Goal: Complete application form

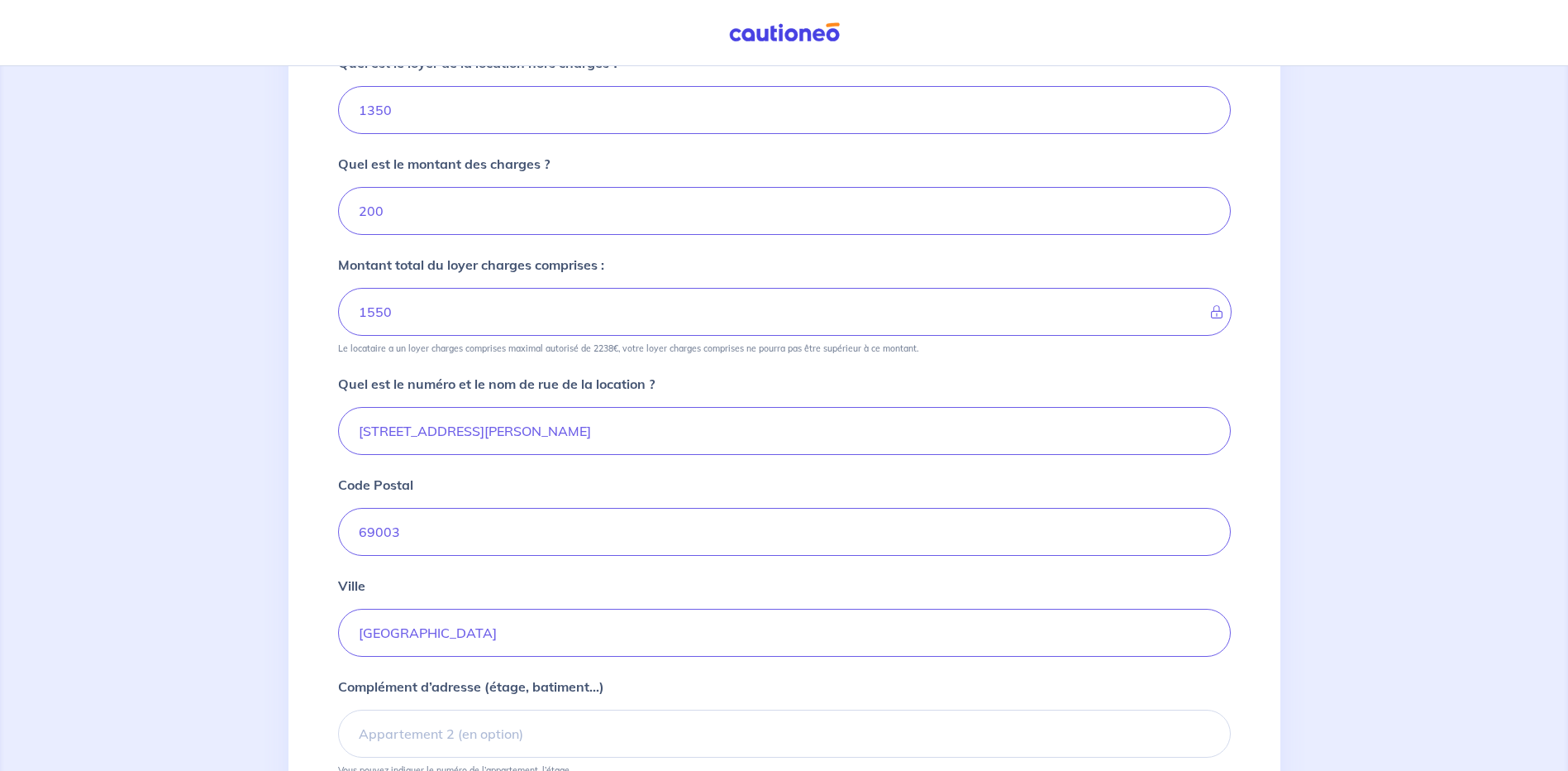
scroll to position [496, 0]
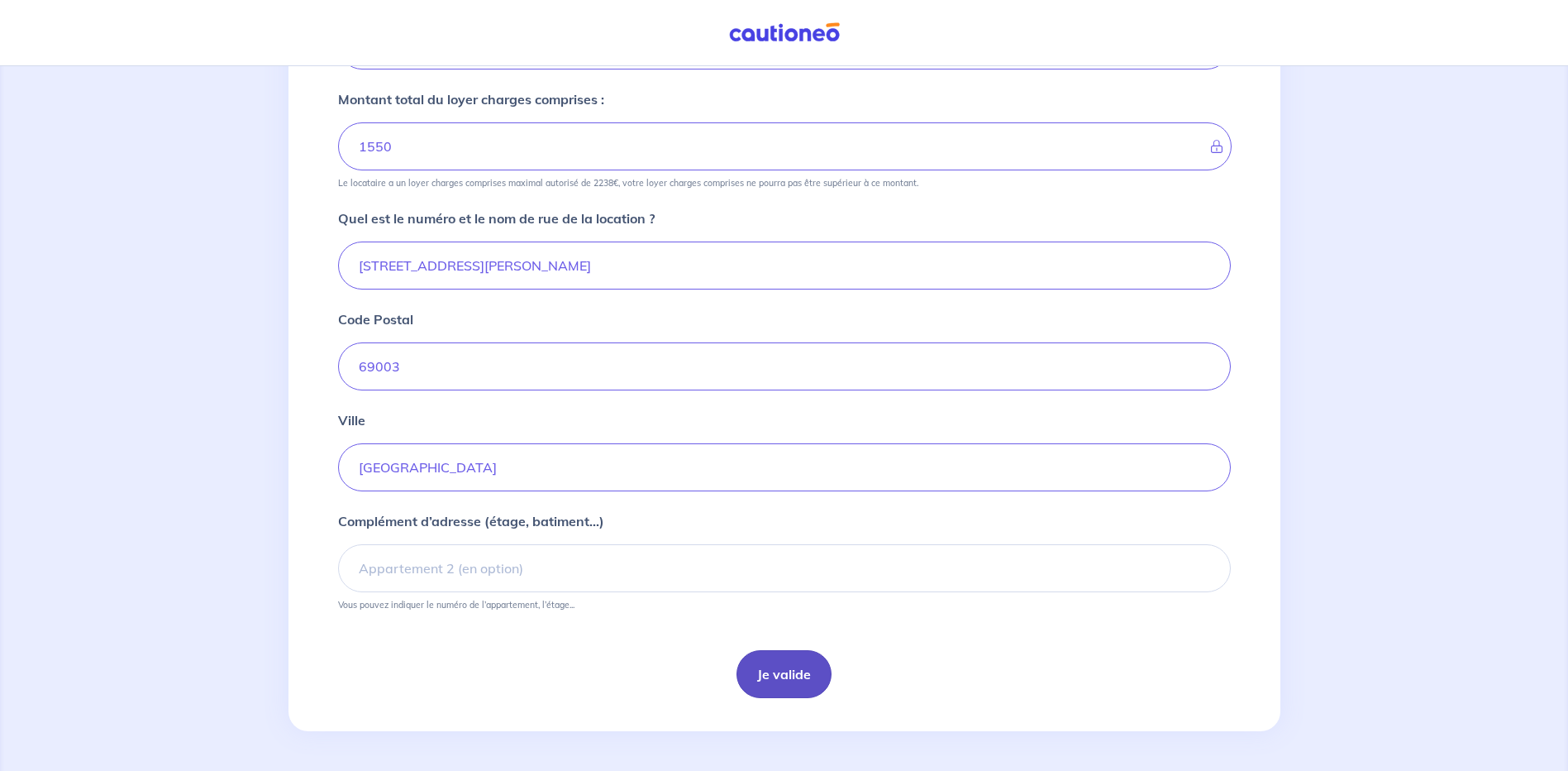
click at [785, 675] on button "Je valide" at bounding box center [784, 675] width 95 height 48
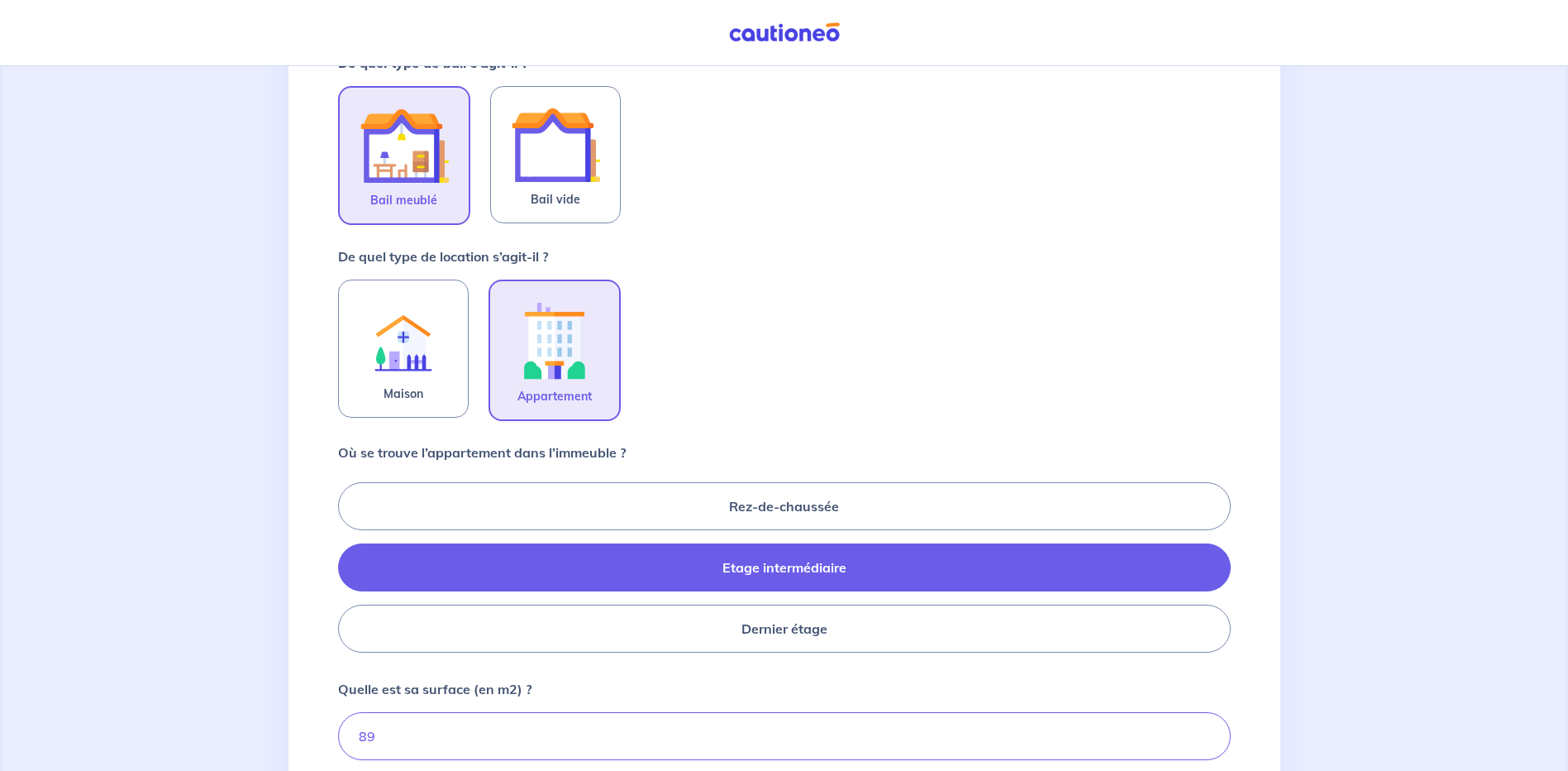
scroll to position [642, 0]
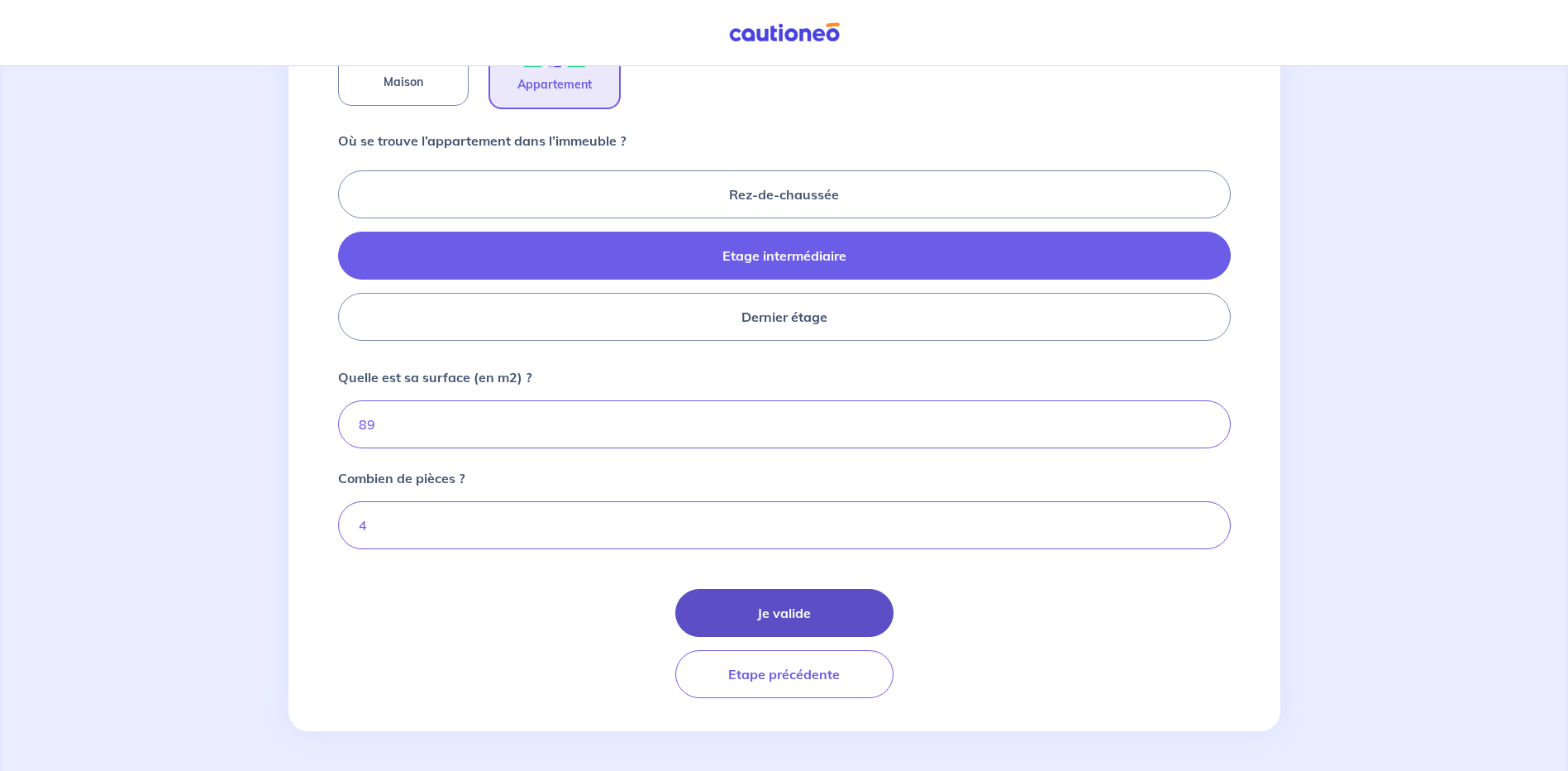
click at [837, 616] on button "Je valide" at bounding box center [784, 613] width 218 height 48
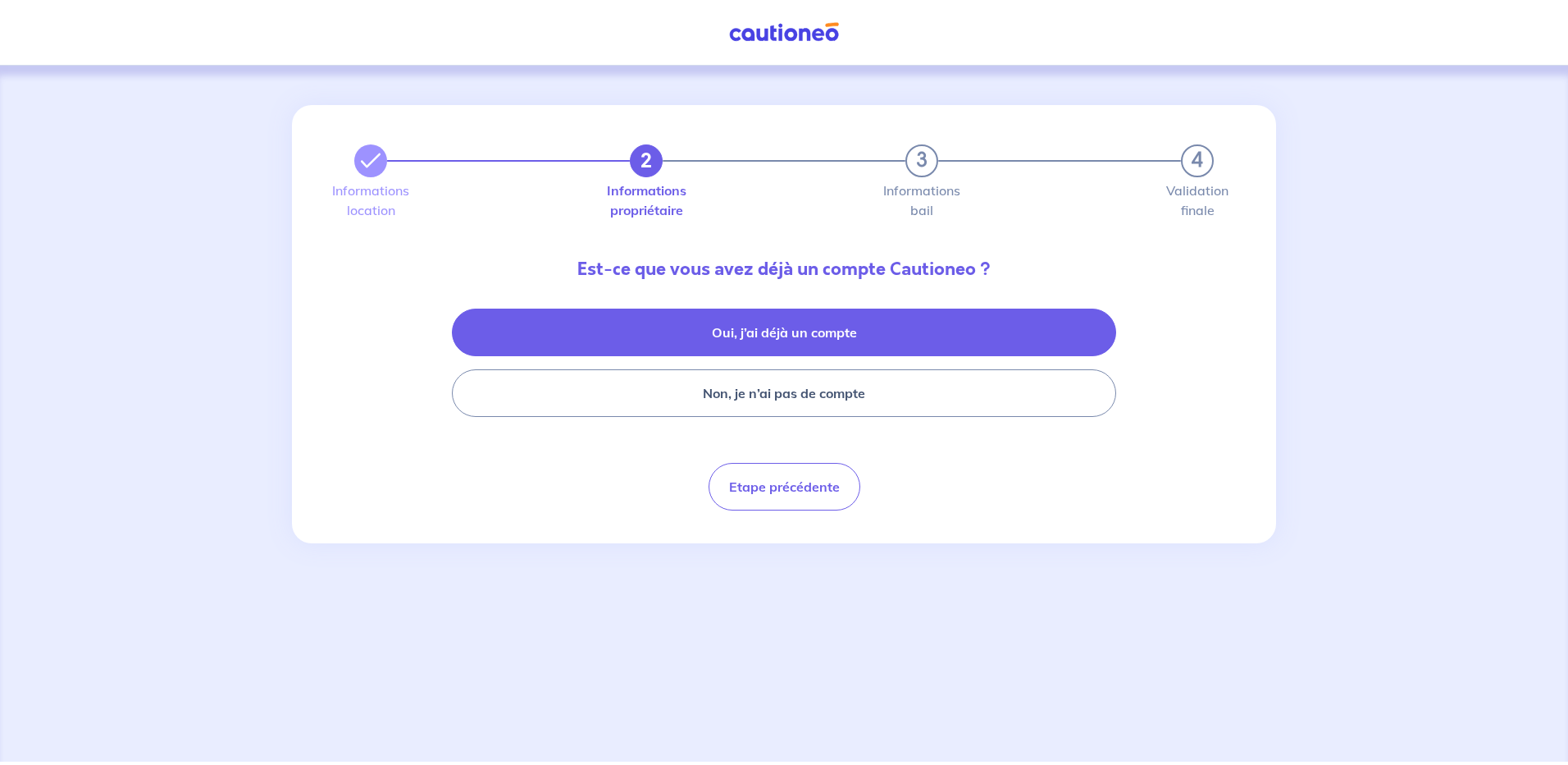
click at [855, 340] on button "Oui, j’ai déjà un compte" at bounding box center [784, 332] width 664 height 48
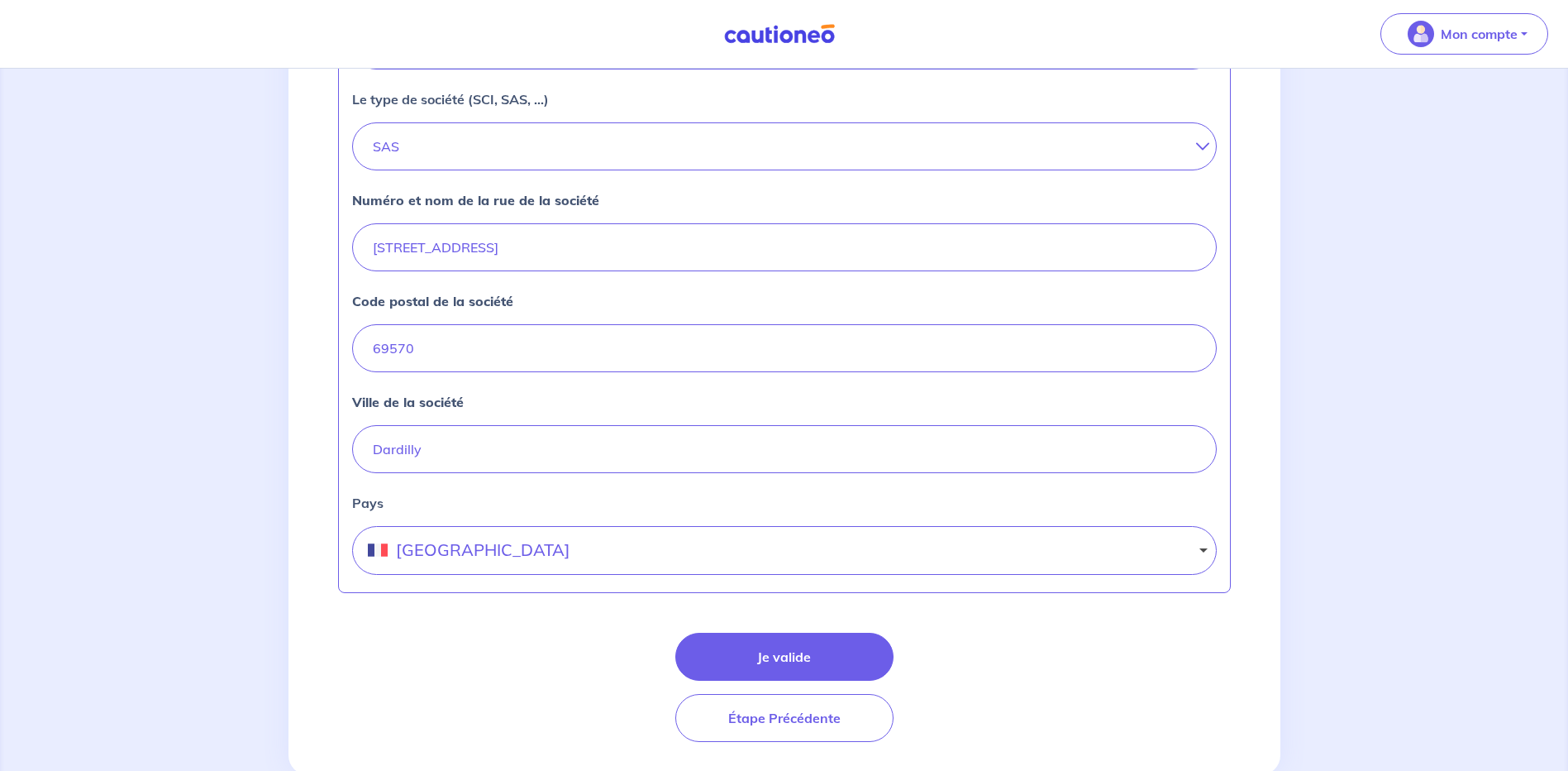
scroll to position [623, 0]
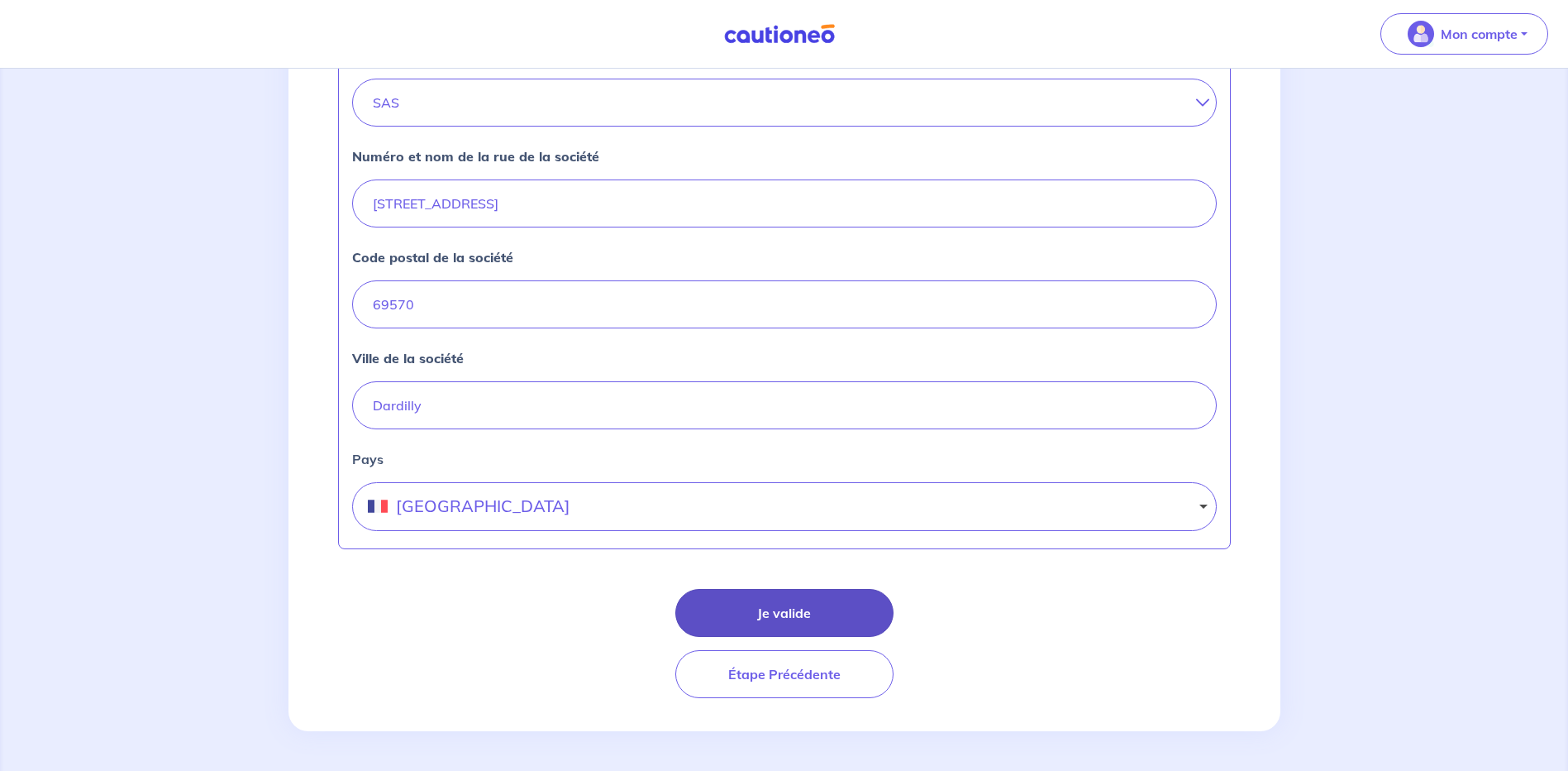
click at [780, 609] on button "Je valide" at bounding box center [784, 613] width 218 height 48
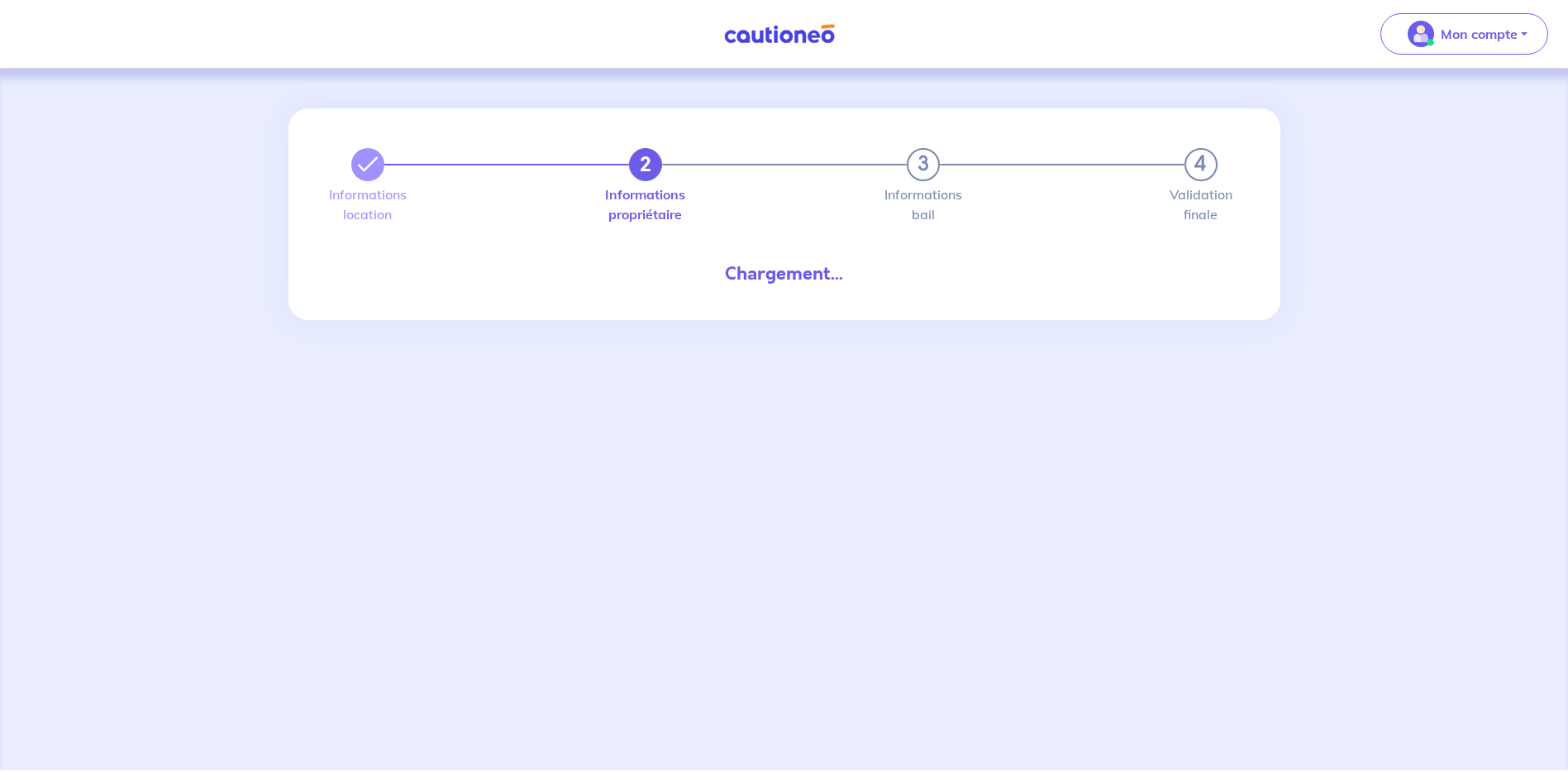
select select "FR"
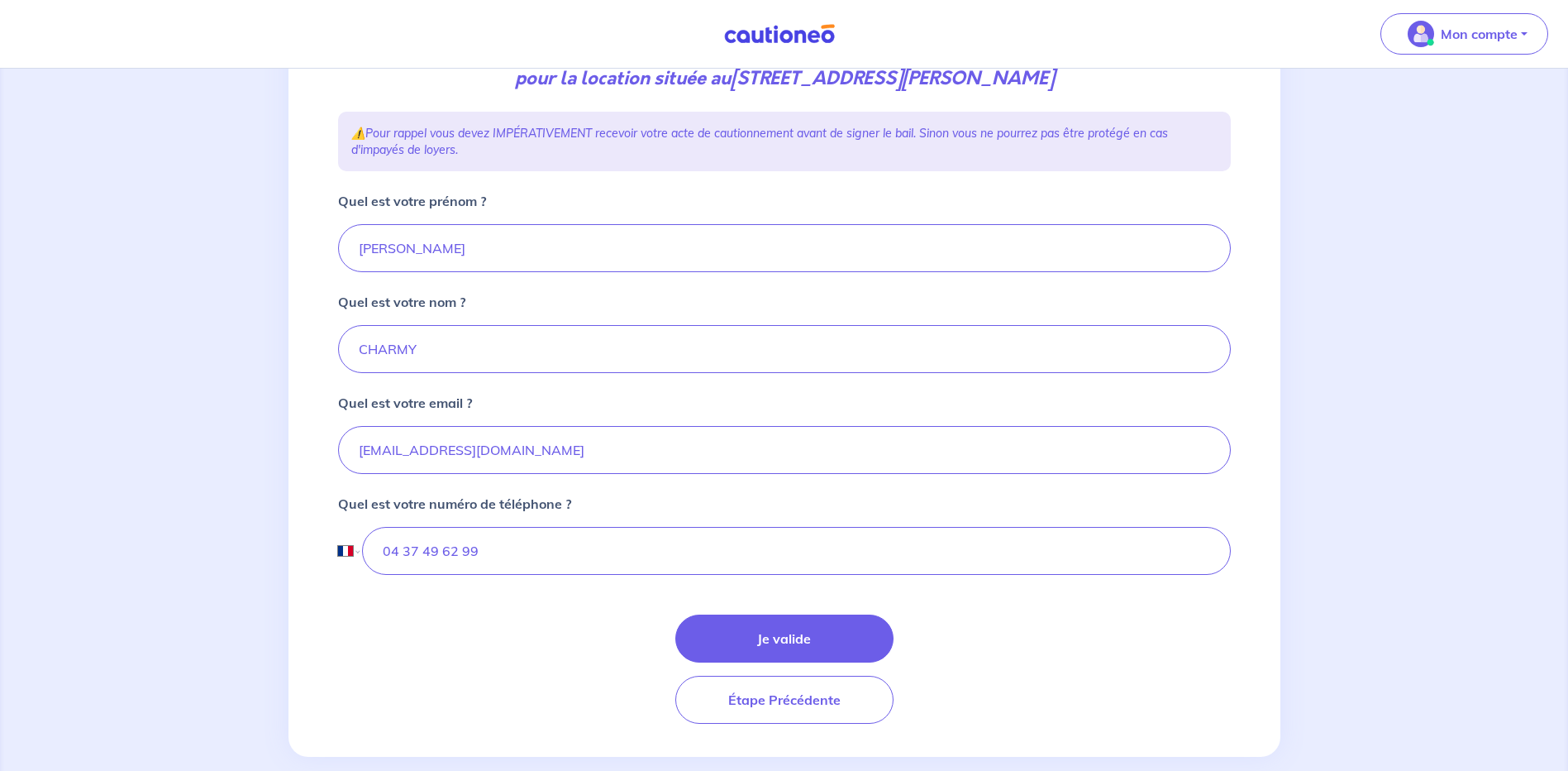
scroll to position [273, 0]
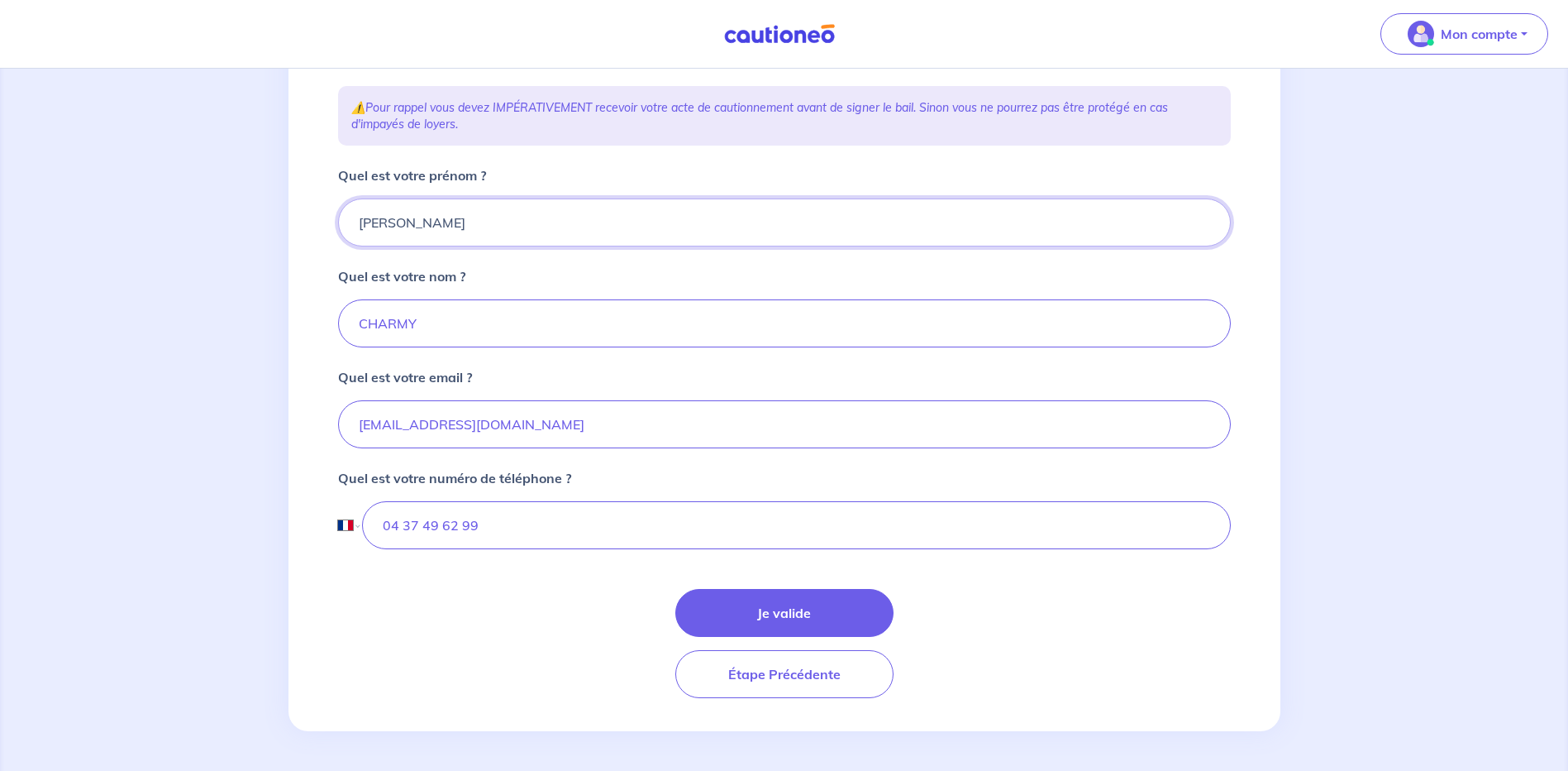
drag, startPoint x: 432, startPoint y: 222, endPoint x: 199, endPoint y: 218, distance: 233.0
click at [199, 218] on div "2 3 4 Informations location Informations propriétaire Informations bail Validat…" at bounding box center [784, 282] width 1568 height 976
type input "Tatiana"
type input "DEVILLARD"
click at [797, 610] on button "Je valide" at bounding box center [784, 613] width 218 height 48
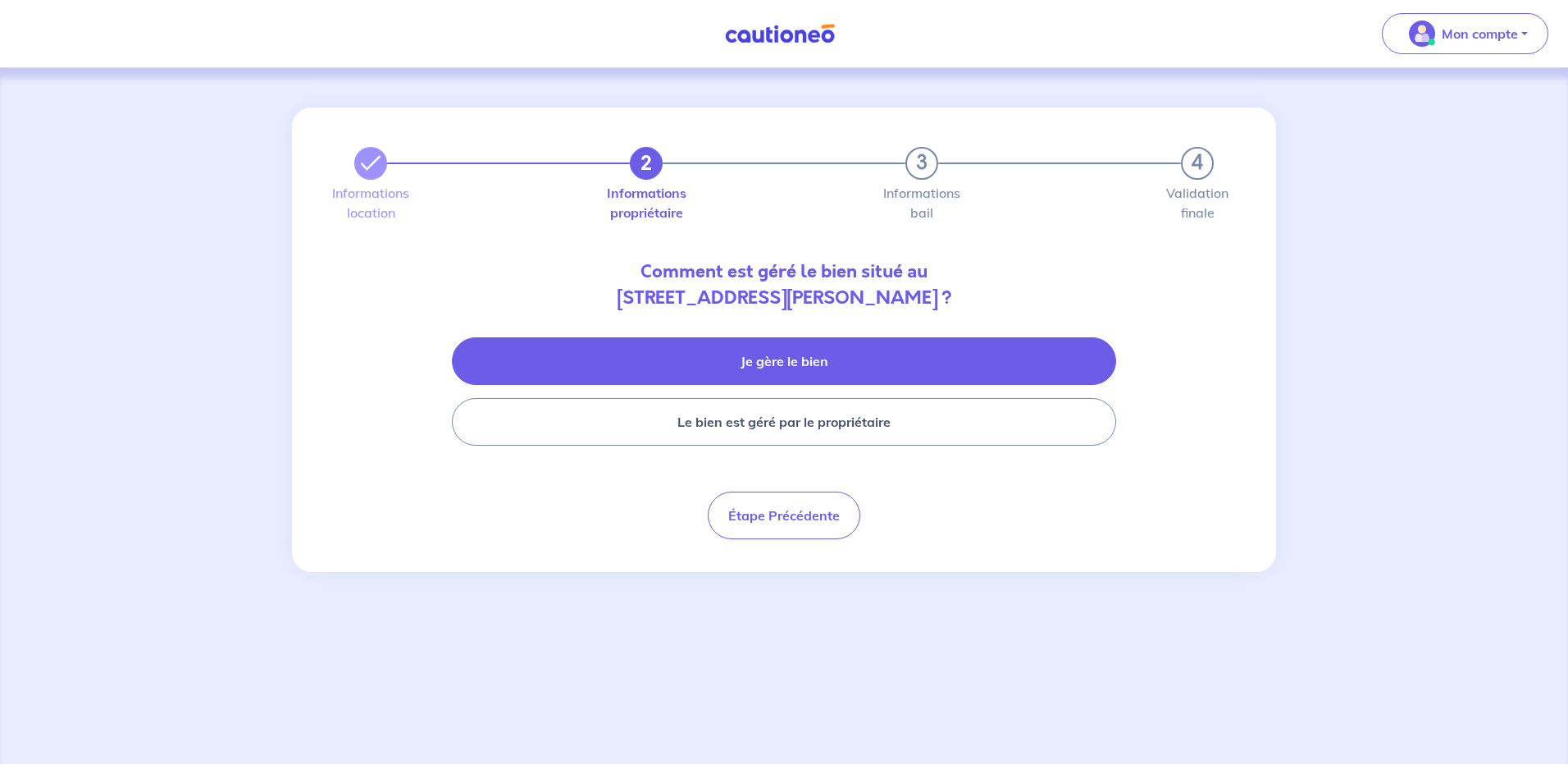
click at [799, 361] on button "Je gère le bien" at bounding box center [784, 361] width 664 height 48
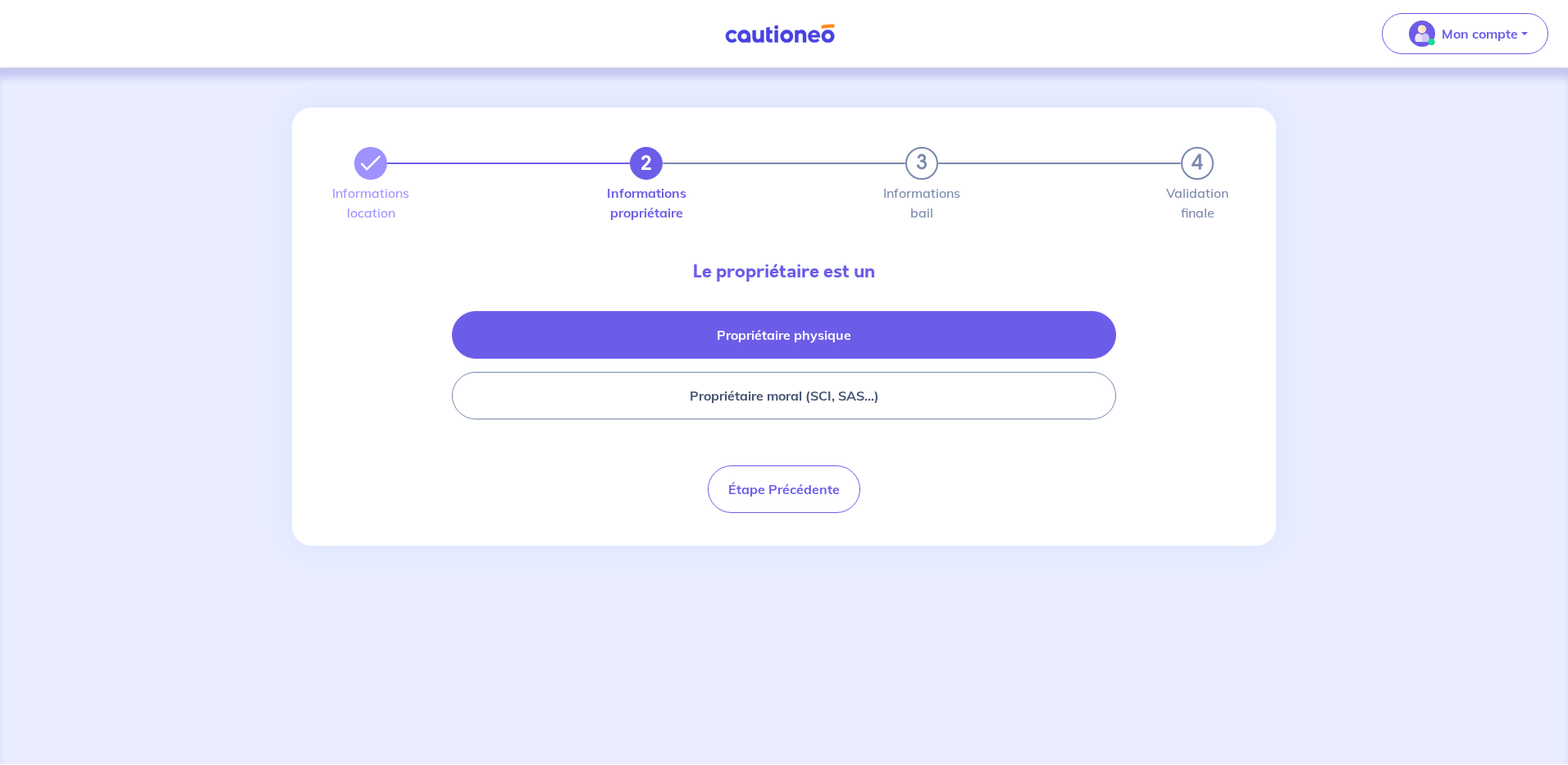
click at [811, 335] on button "Propriétaire physique" at bounding box center [784, 335] width 664 height 48
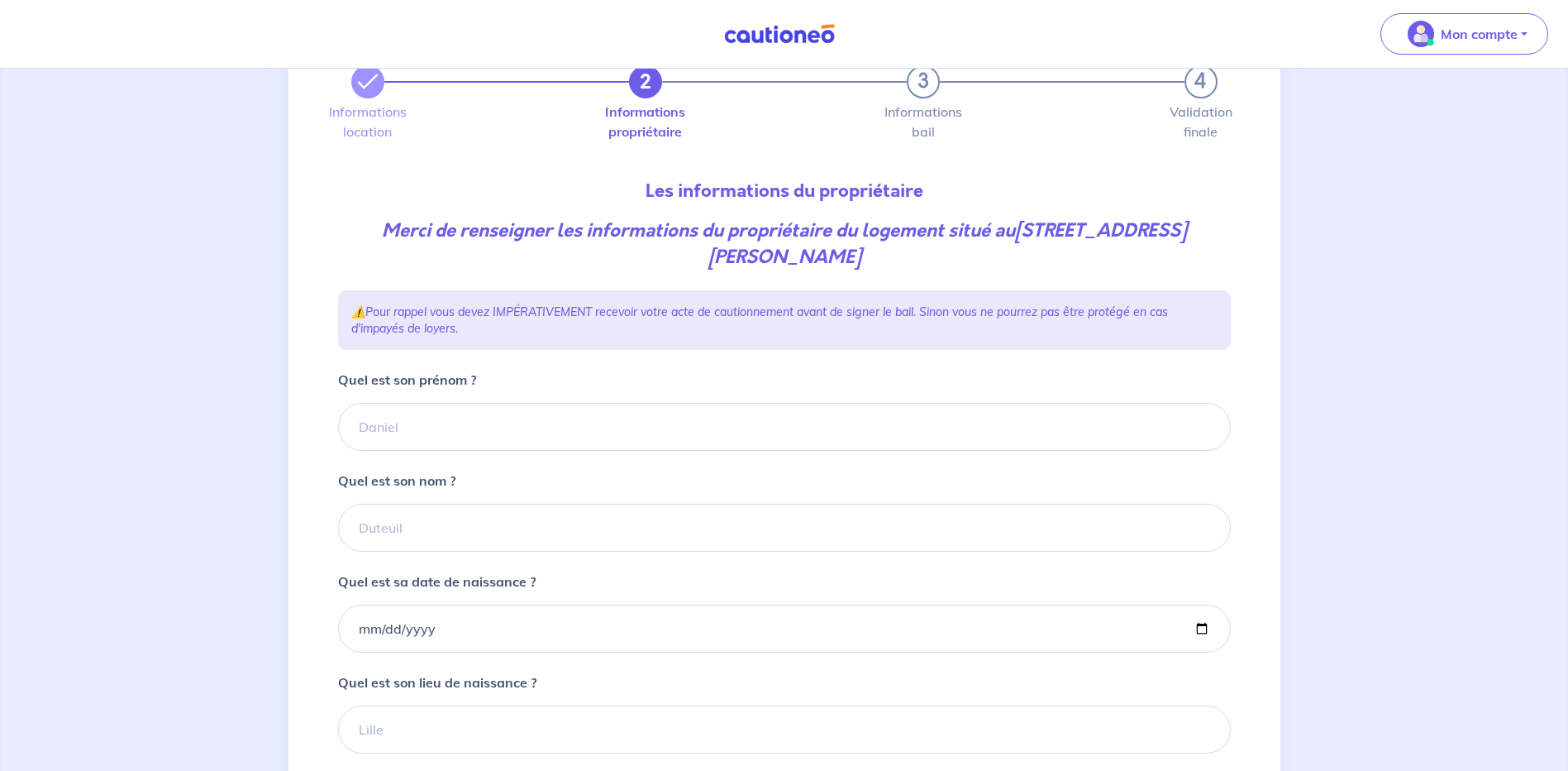
scroll to position [165, 0]
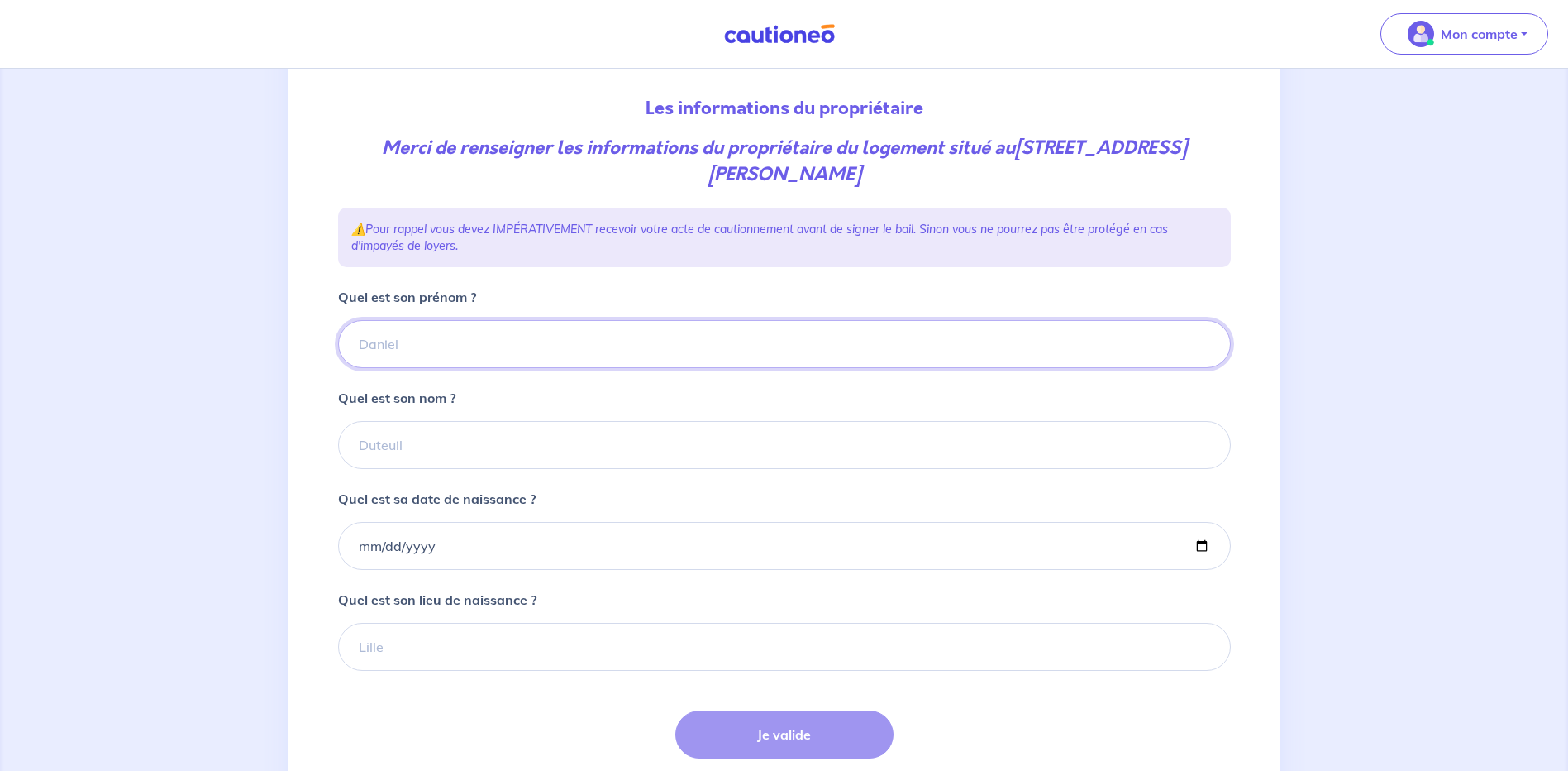
click at [403, 344] on input "Quel est son prénom ?" at bounding box center [785, 344] width 893 height 48
type input "Eddy"
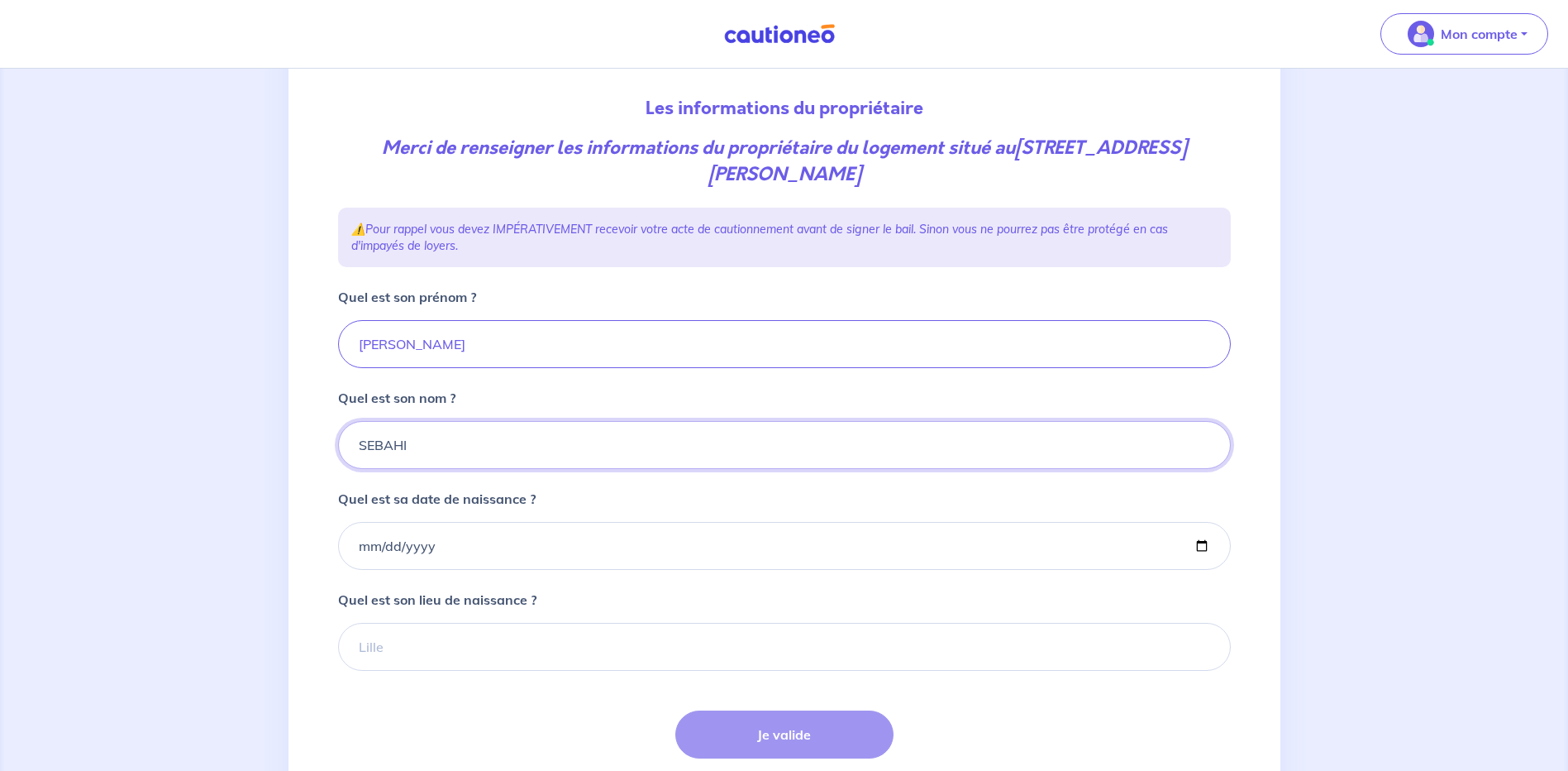
type input "SEBAHI"
click at [376, 543] on input "Quel est sa date de naissance ?" at bounding box center [785, 546] width 893 height 48
click at [354, 549] on input "Quel est sa date de naissance ?" at bounding box center [785, 546] width 893 height 48
click at [359, 549] on input "Quel est sa date de naissance ?" at bounding box center [785, 546] width 893 height 48
type input "1962-01-07"
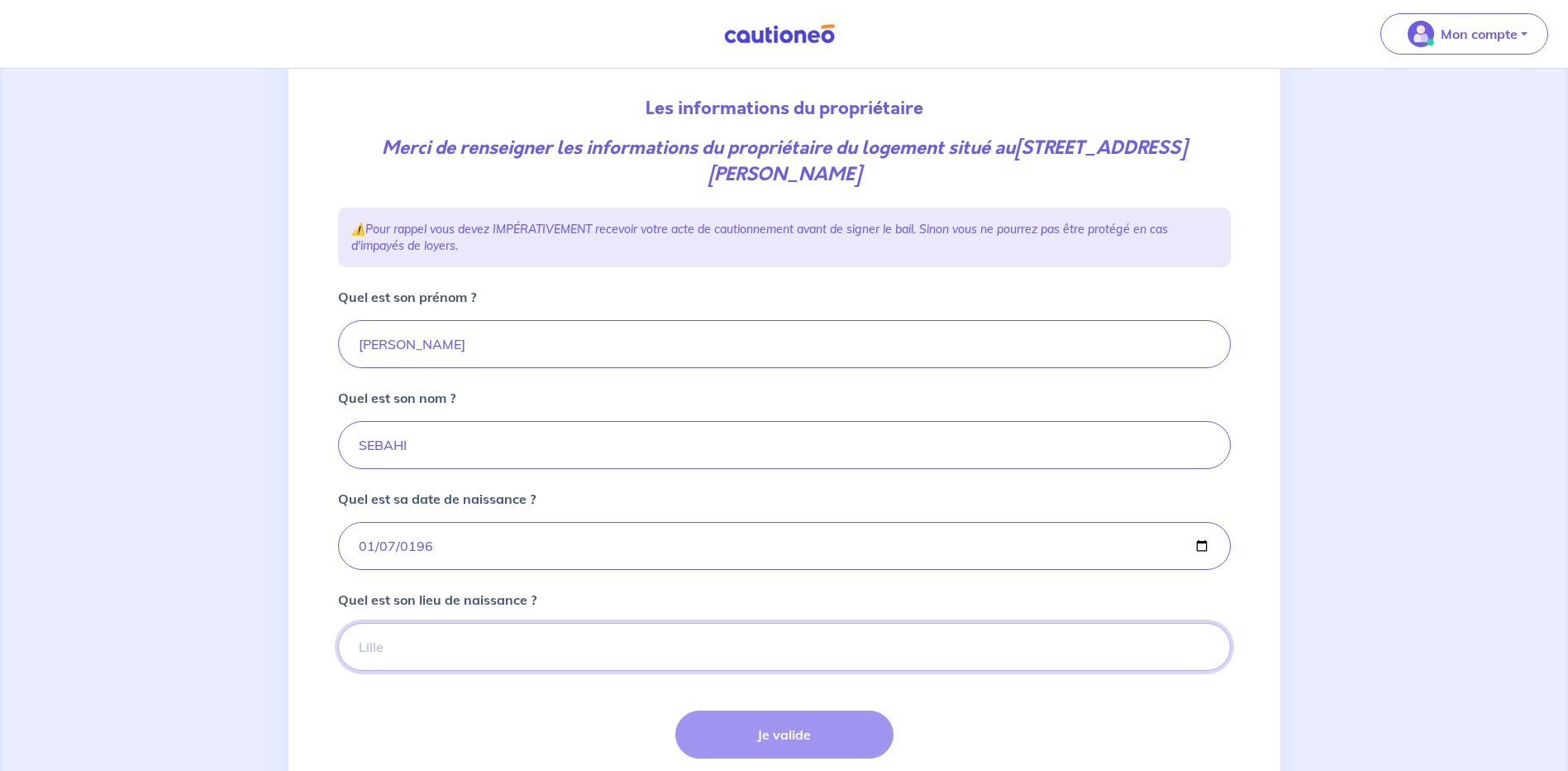
click at [416, 662] on input "Quel est son lieu de naissance ?" at bounding box center [785, 647] width 893 height 48
type input "Paris 15eme"
click at [796, 735] on button "Je valide" at bounding box center [784, 734] width 218 height 48
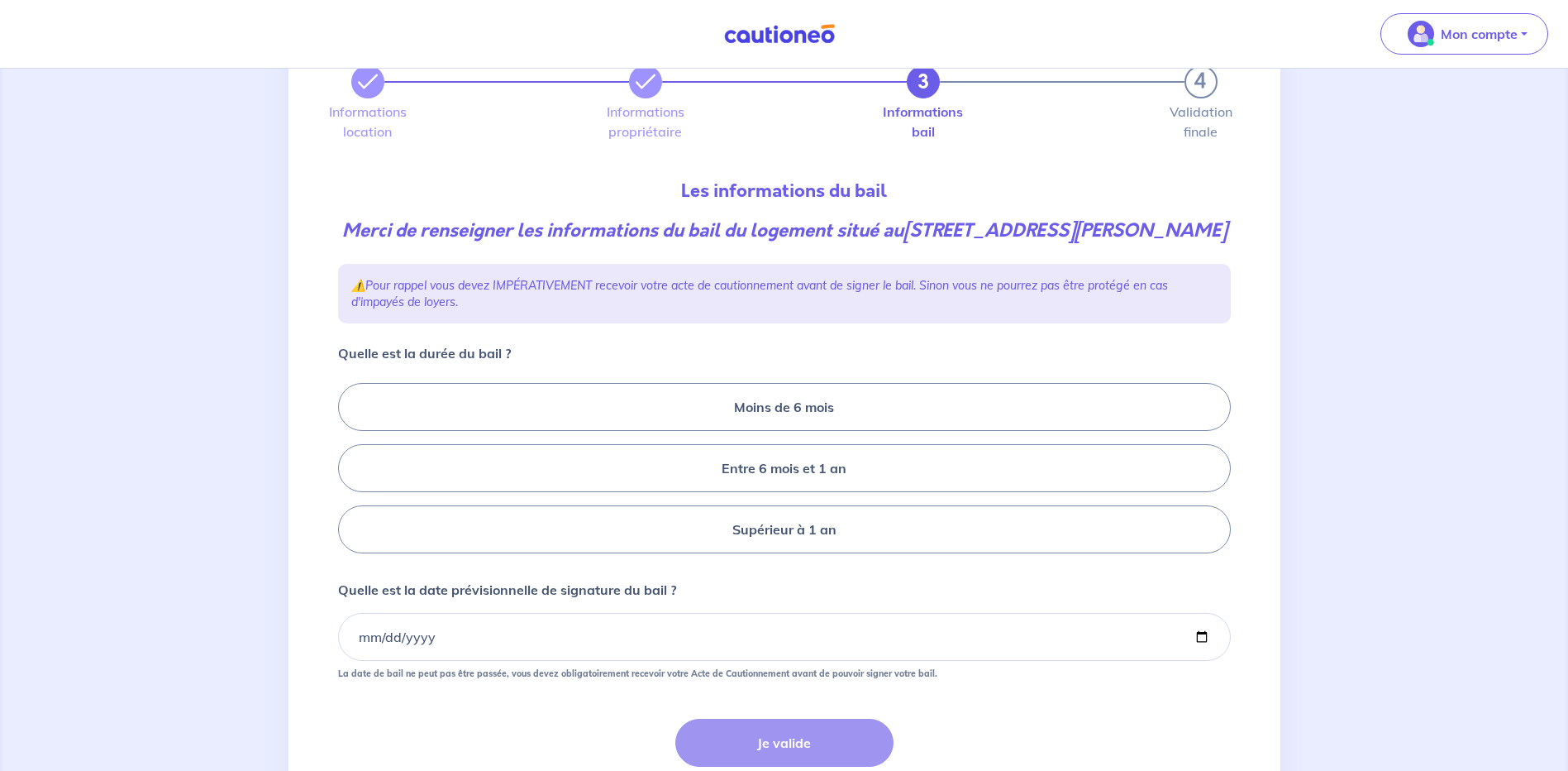
scroll to position [165, 0]
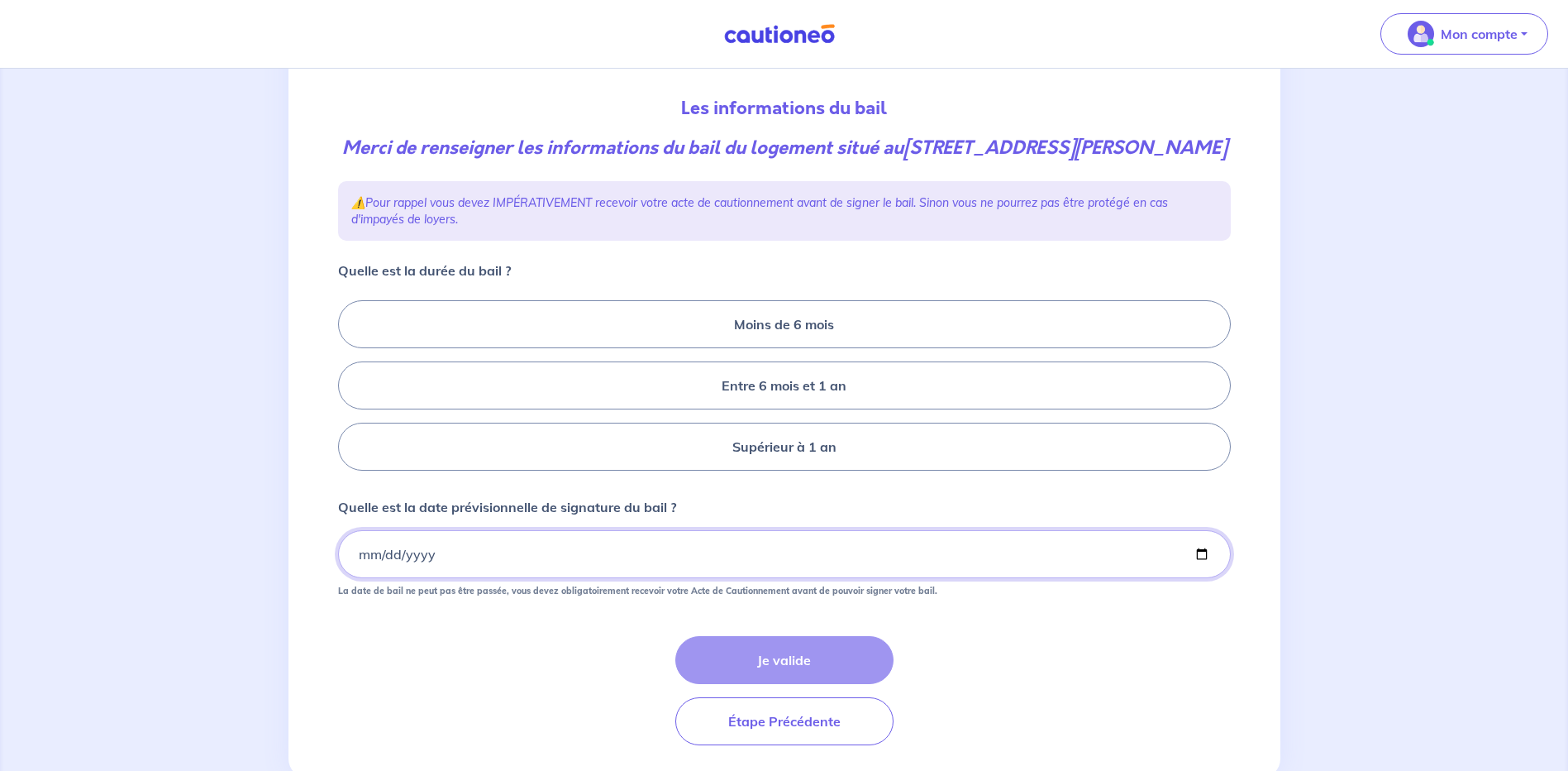
click at [440, 578] on input "Quelle est la date prévisionnelle de signature du bail ?" at bounding box center [785, 554] width 893 height 48
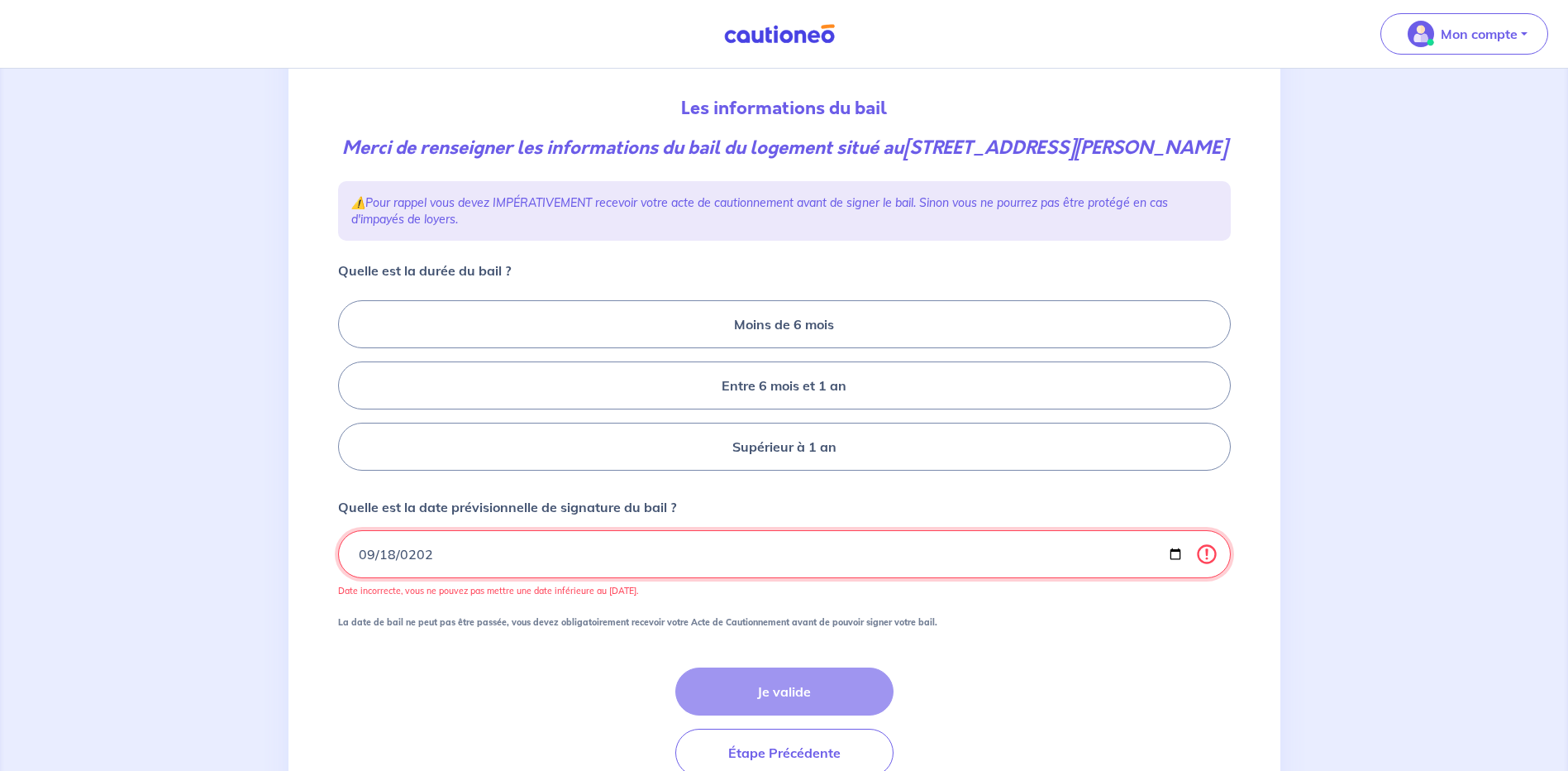
type input "2025-09-18"
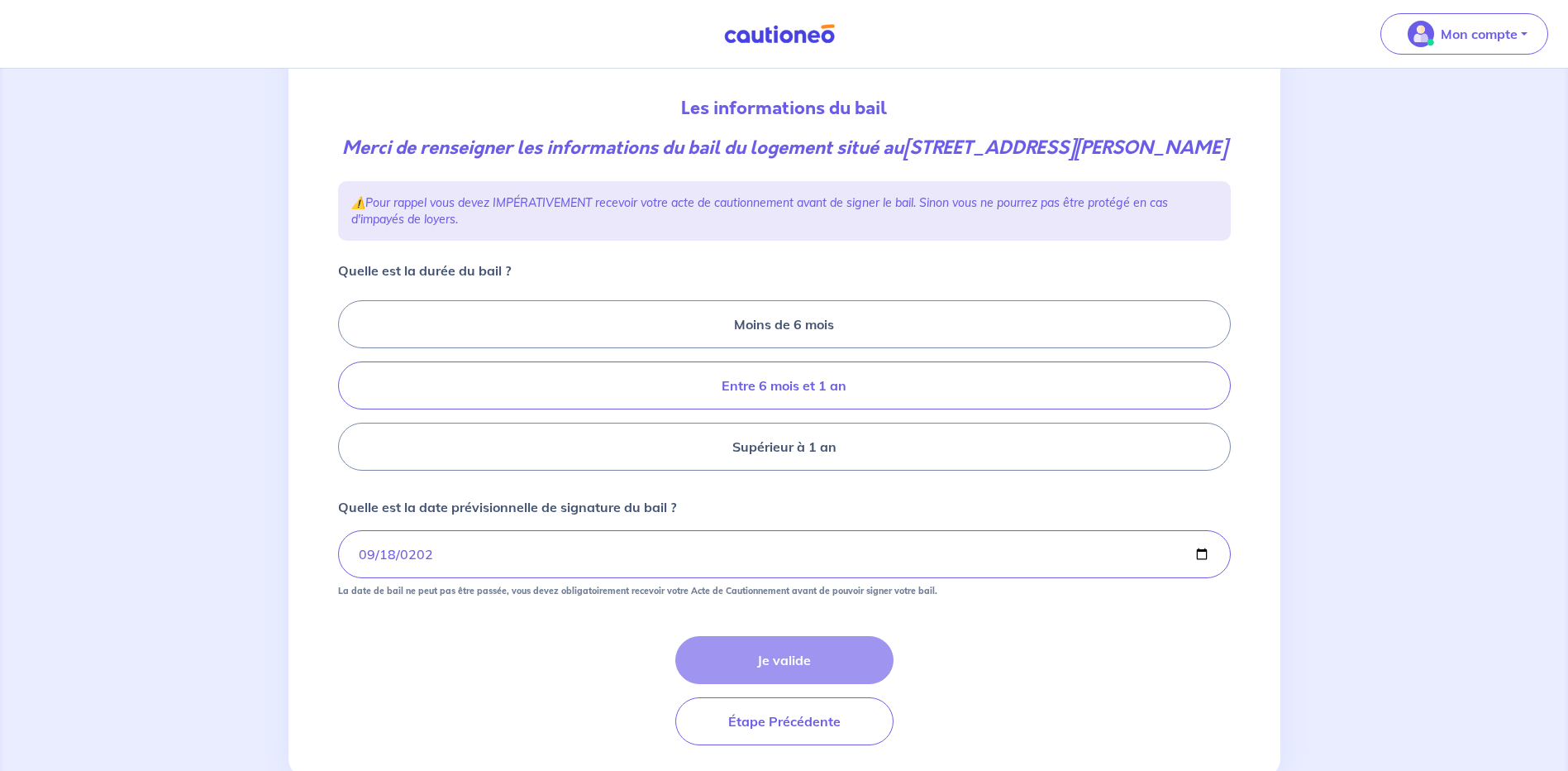
click at [853, 409] on label "Entre 6 mois et 1 an" at bounding box center [785, 386] width 893 height 48
click at [349, 391] on input "Entre 6 mois et 1 an" at bounding box center [344, 386] width 11 height 11
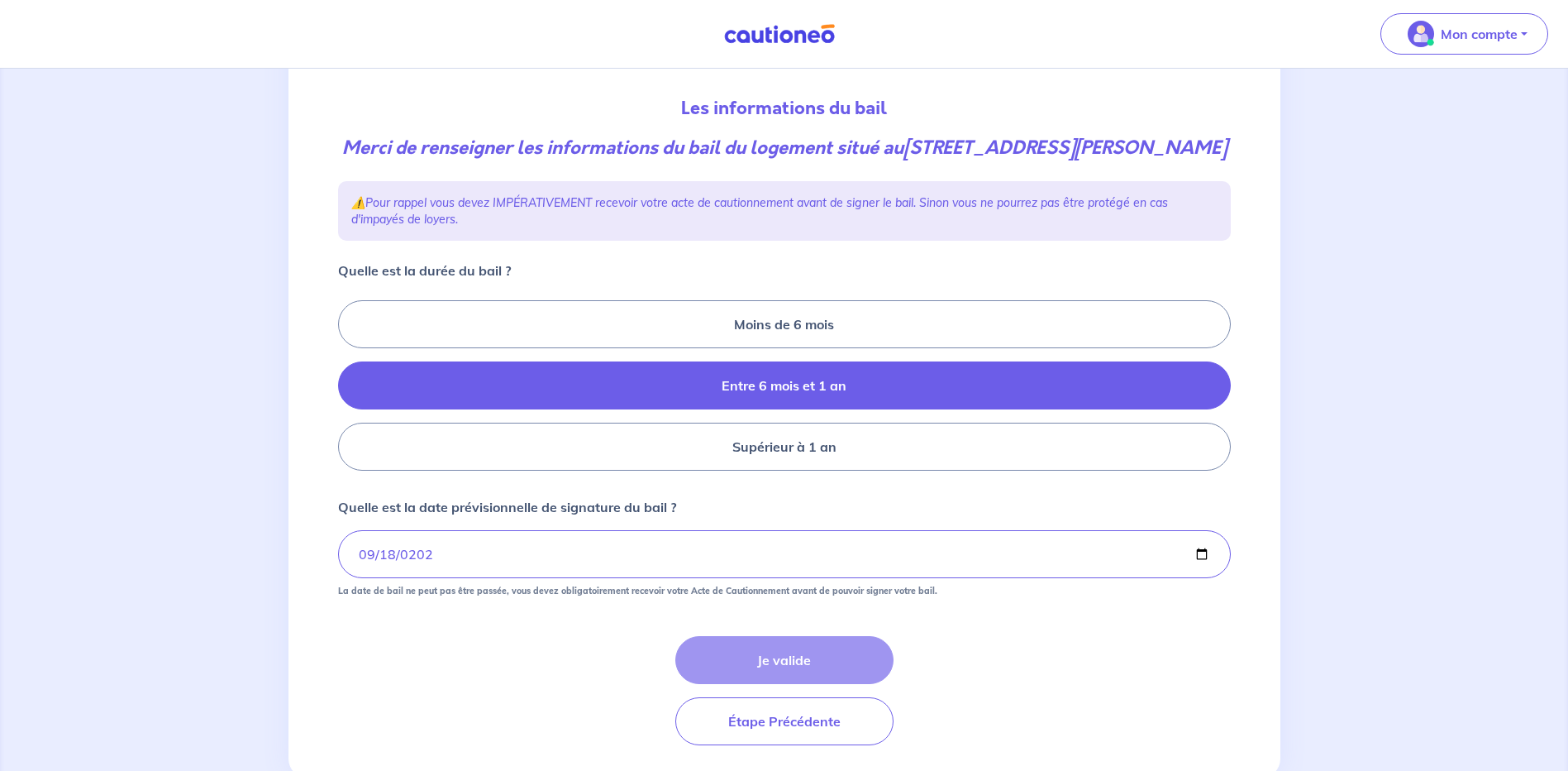
radio input "true"
click at [800, 684] on button "Je valide" at bounding box center [784, 660] width 218 height 48
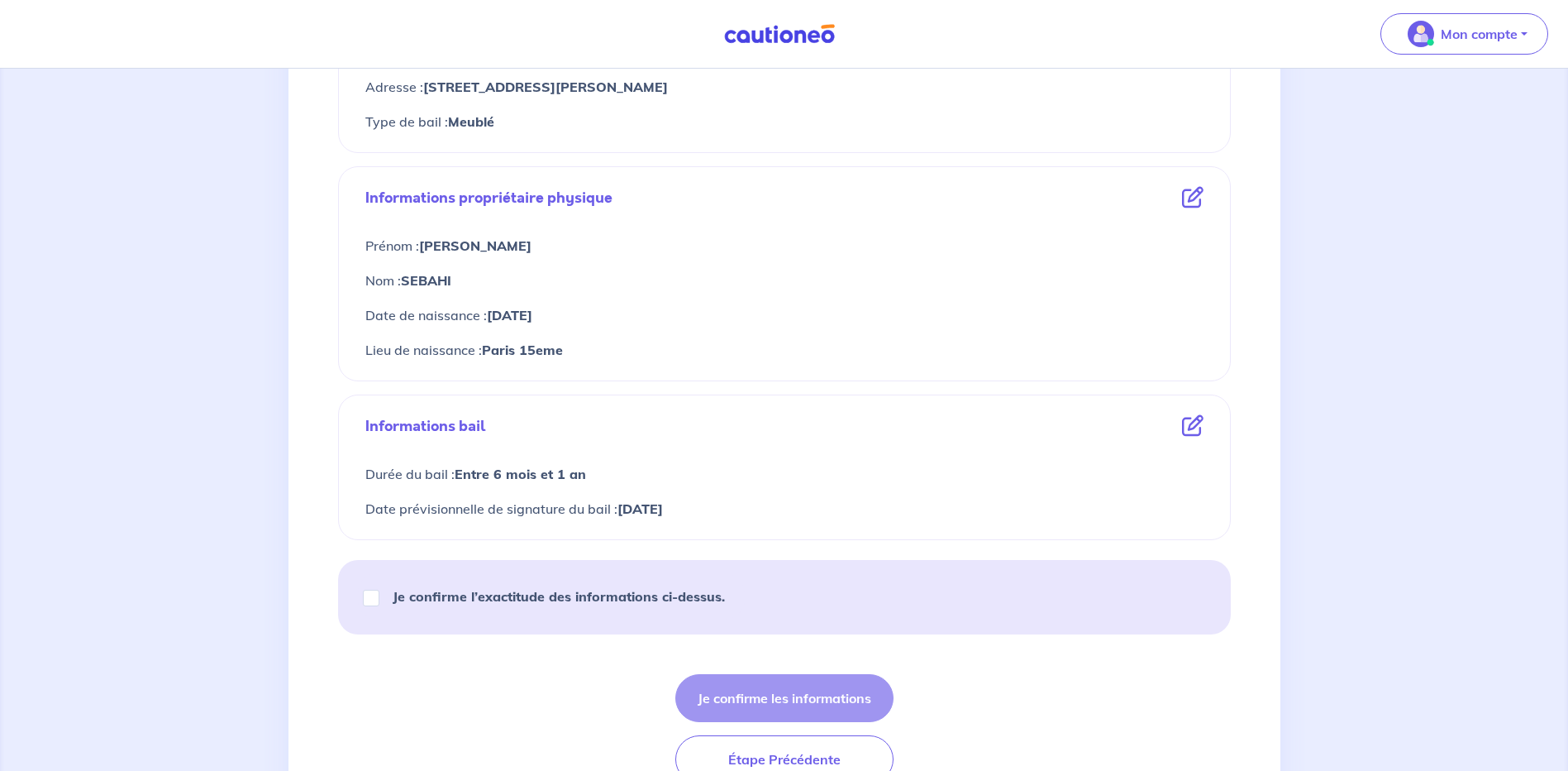
scroll to position [582, 0]
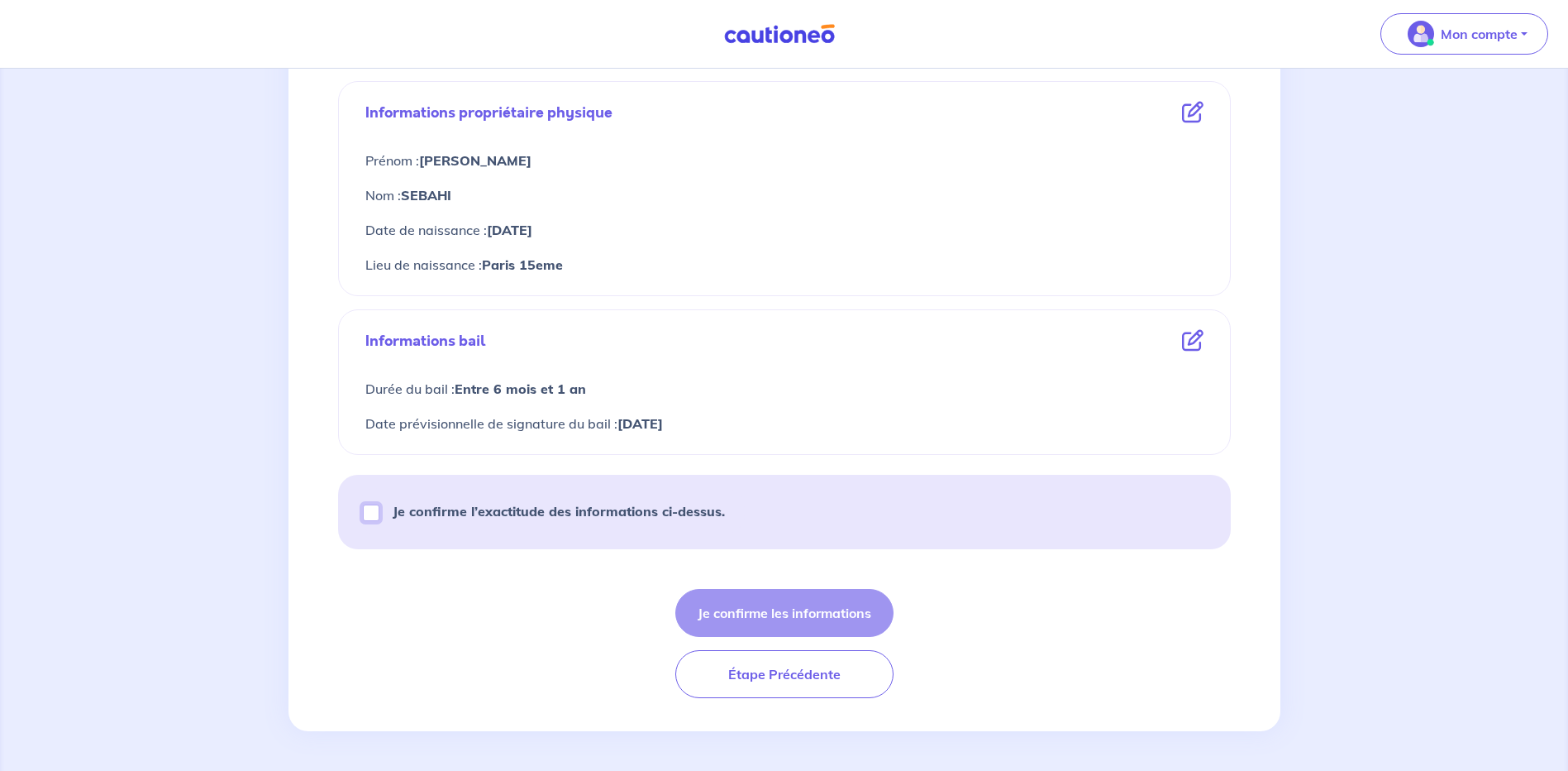
click at [370, 517] on input "Je confirme l’exactitude des informations ci-dessus." at bounding box center [371, 513] width 17 height 17
checkbox input "true"
click at [792, 612] on button "Je confirme les informations" at bounding box center [784, 613] width 218 height 48
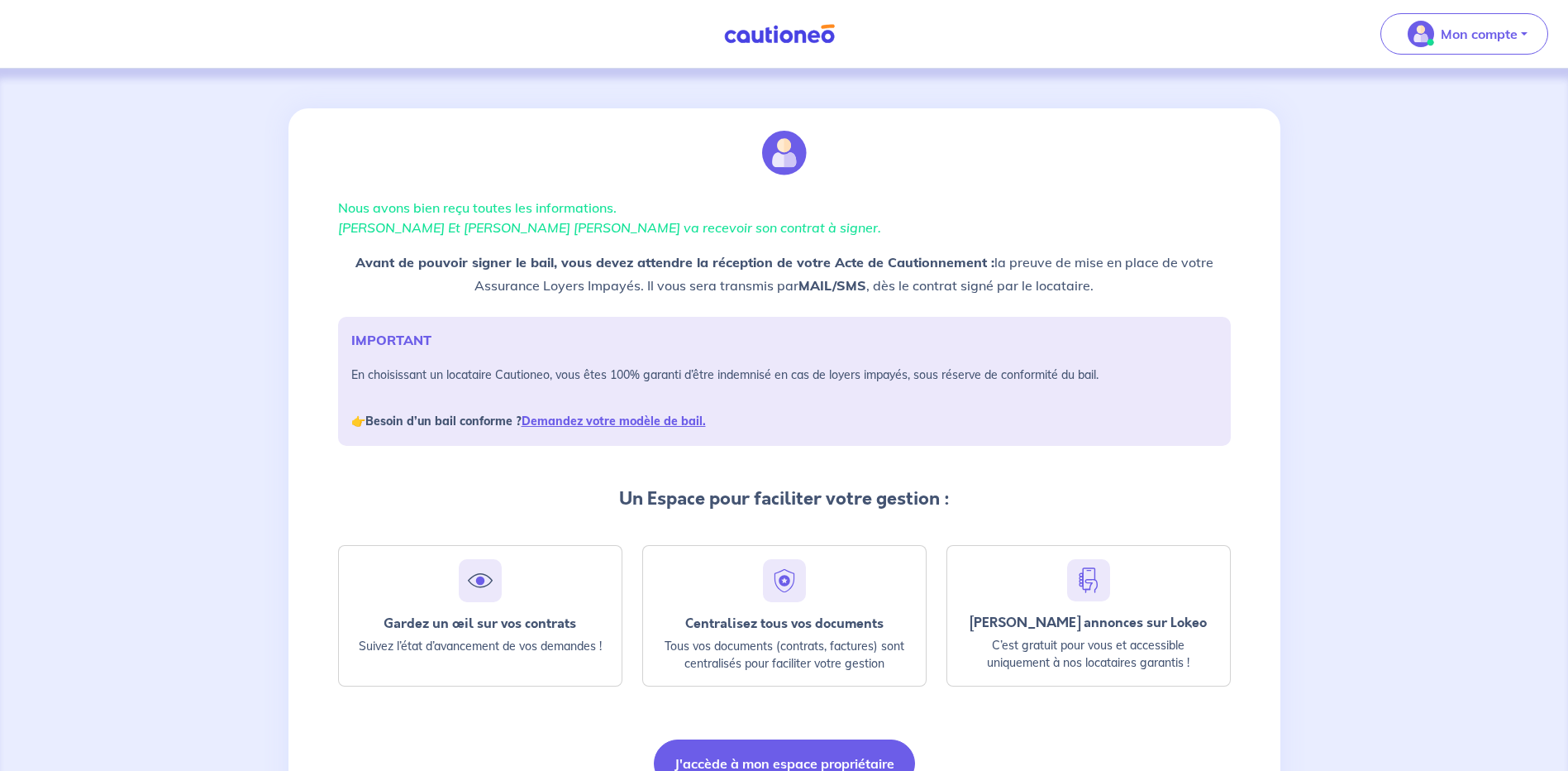
scroll to position [89, 0]
